Goal: Navigation & Orientation: Understand site structure

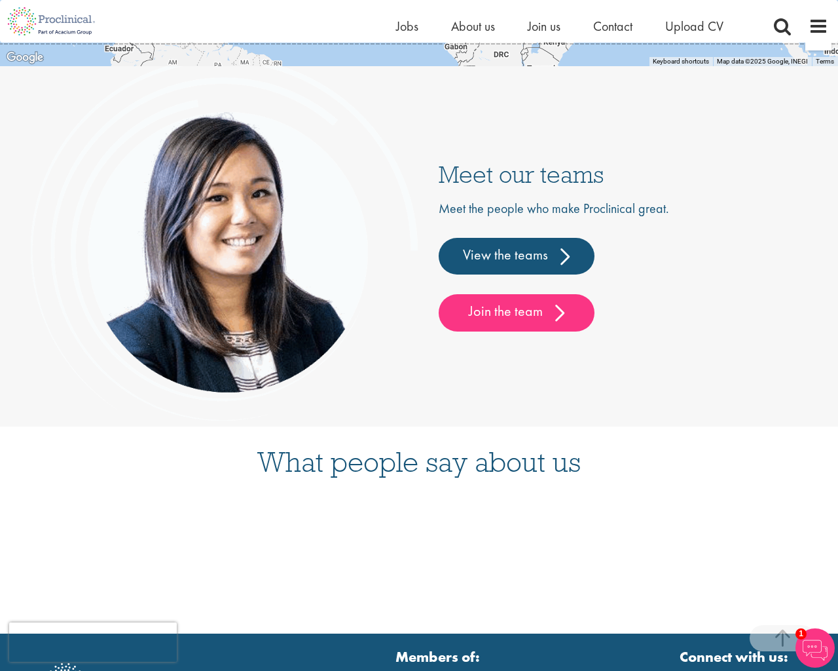
scroll to position [3423, 0]
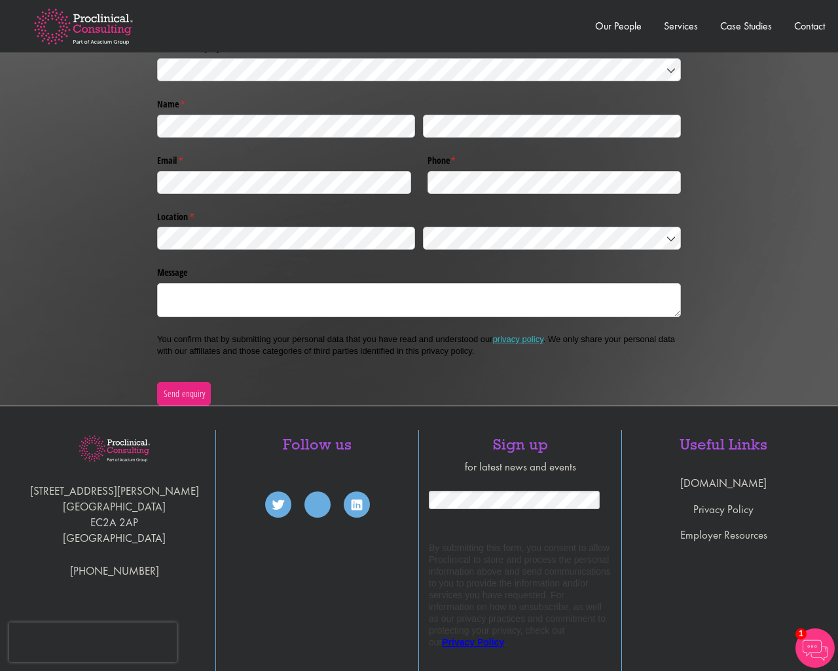
scroll to position [3072, 0]
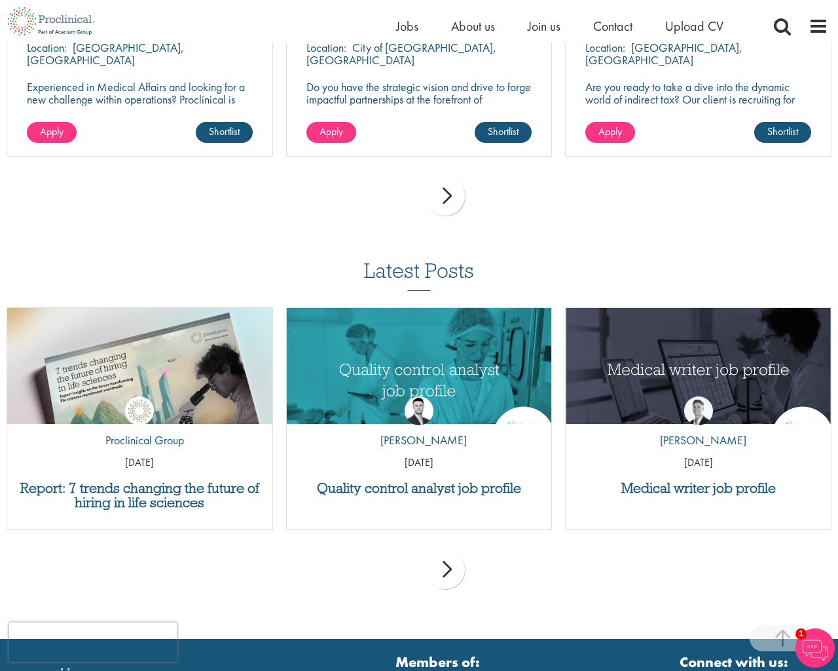
scroll to position [5051, 0]
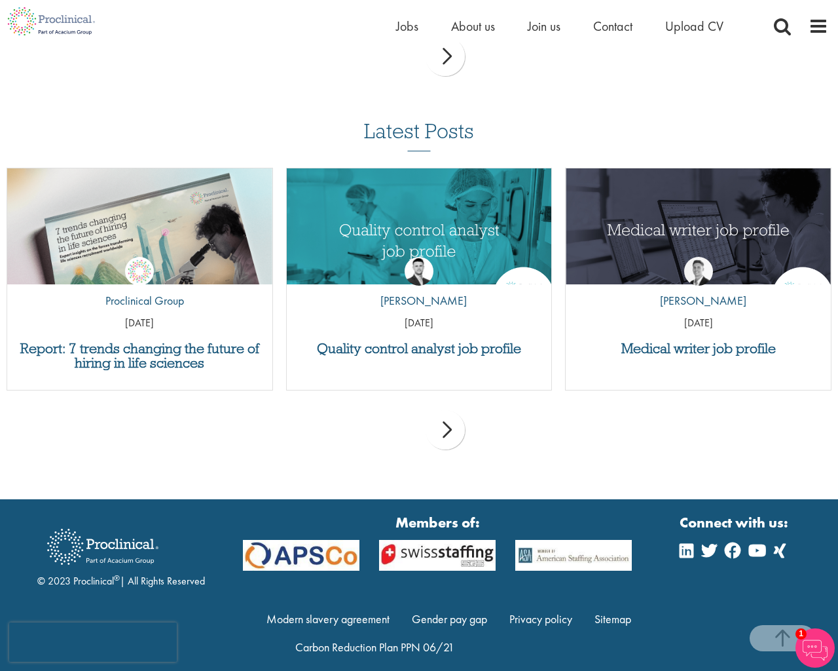
scroll to position [5051, 0]
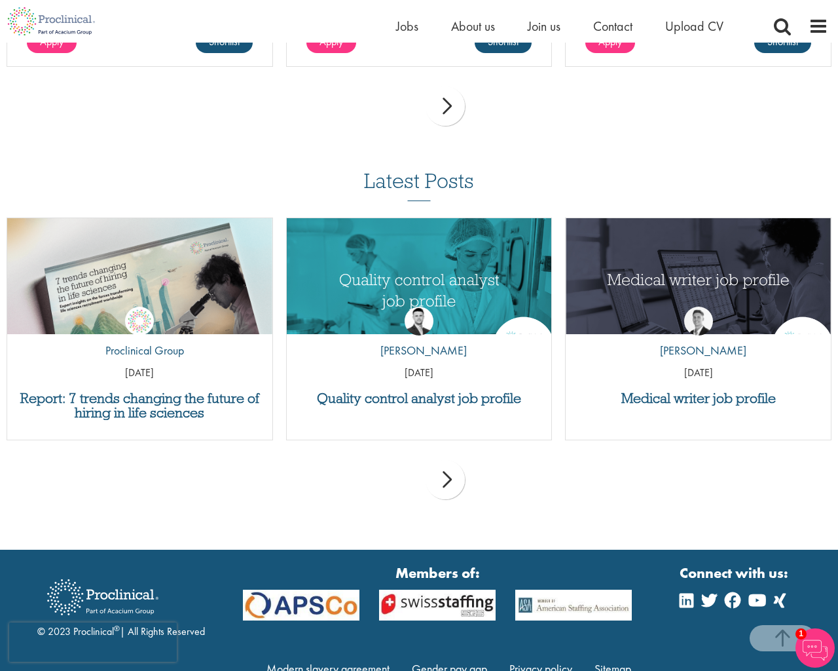
scroll to position [1687, 0]
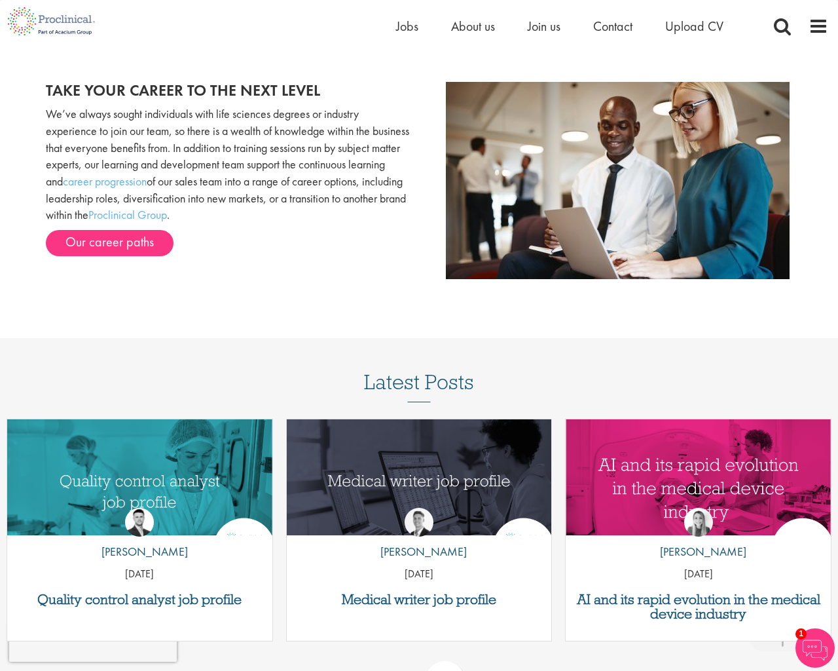
scroll to position [1575, 0]
